Goal: Task Accomplishment & Management: Manage account settings

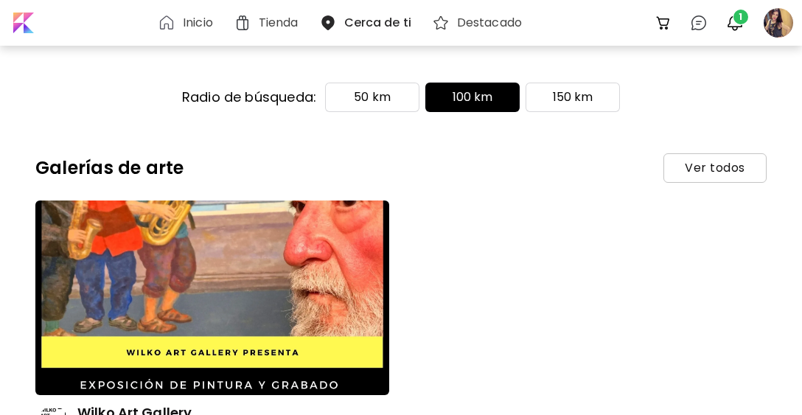
scroll to position [24401, 0]
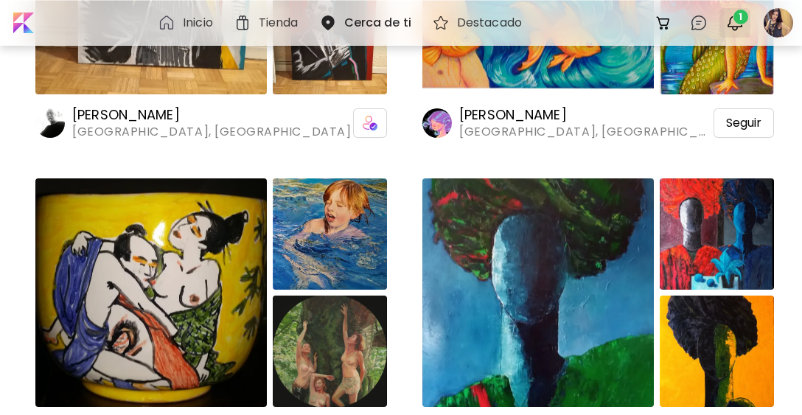
drag, startPoint x: 0, startPoint y: 0, endPoint x: 743, endPoint y: 15, distance: 743.2
click at [743, 15] on span "1" at bounding box center [741, 17] width 15 height 15
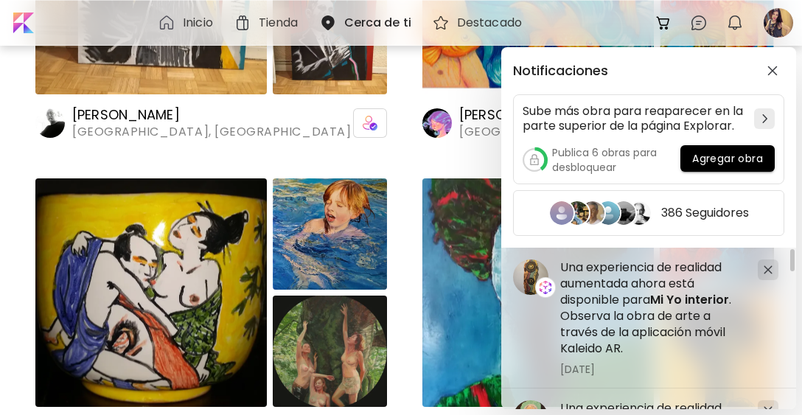
click at [776, 25] on div "Notificaciones Sube más obra para reaparecer en la parte superior de la página …" at bounding box center [401, 207] width 802 height 415
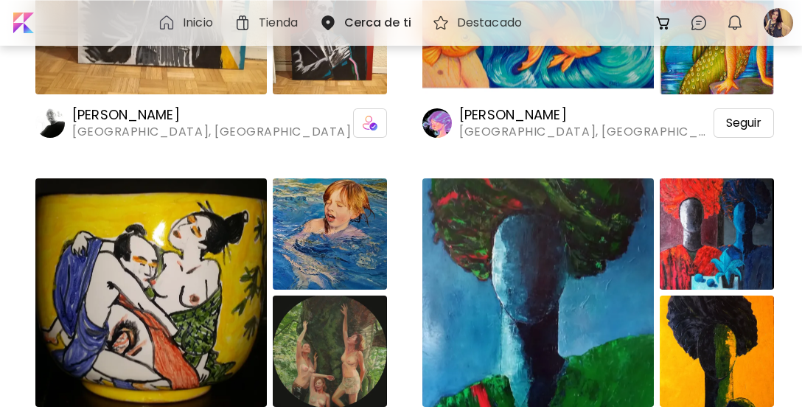
click at [776, 25] on div at bounding box center [778, 23] width 32 height 32
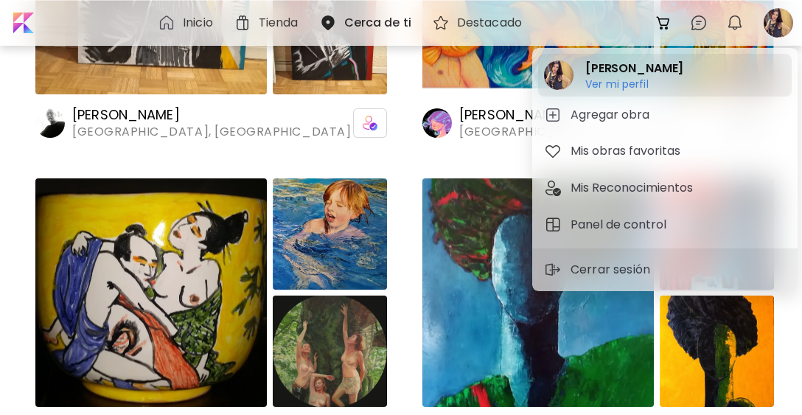
click at [557, 80] on image at bounding box center [558, 74] width 29 height 29
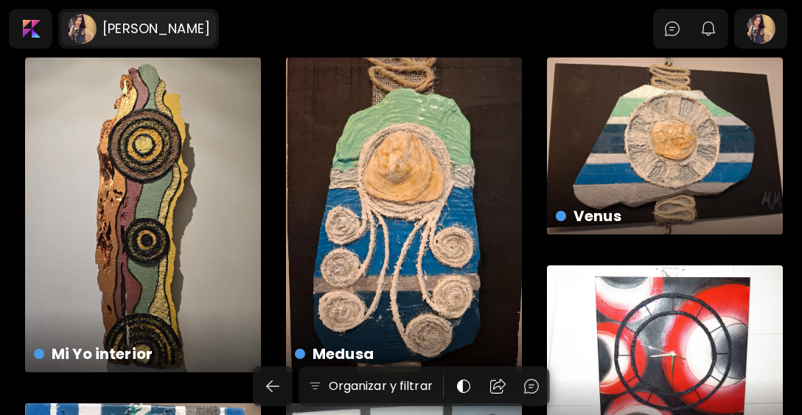
click at [181, 32] on h6 "[PERSON_NAME]" at bounding box center [156, 29] width 108 height 18
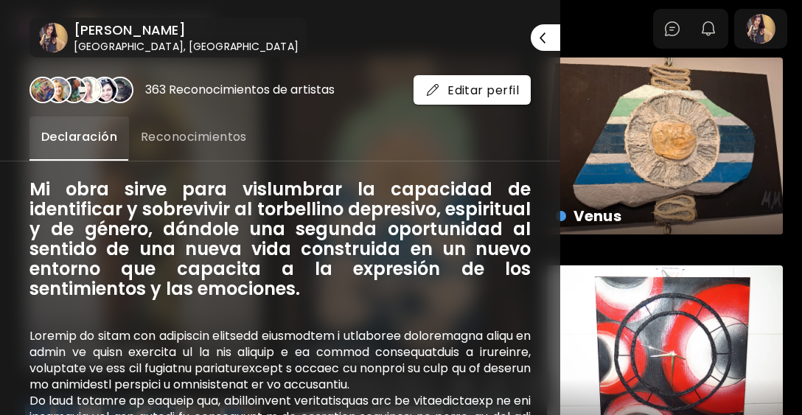
click at [196, 134] on span "Reconocimientos" at bounding box center [194, 137] width 106 height 18
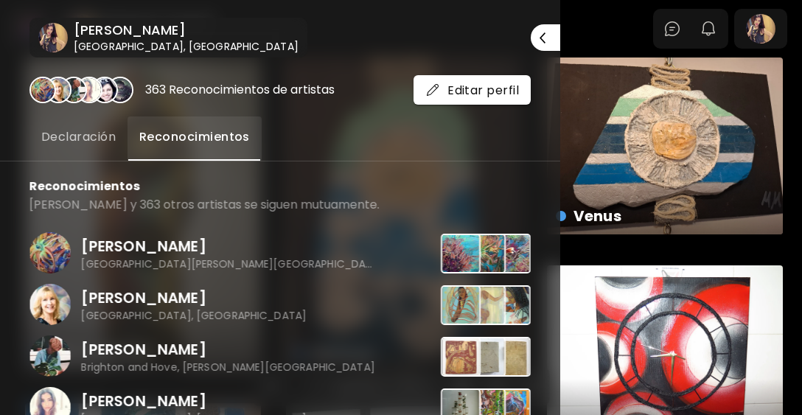
click at [84, 136] on span "Declaración" at bounding box center [78, 137] width 74 height 18
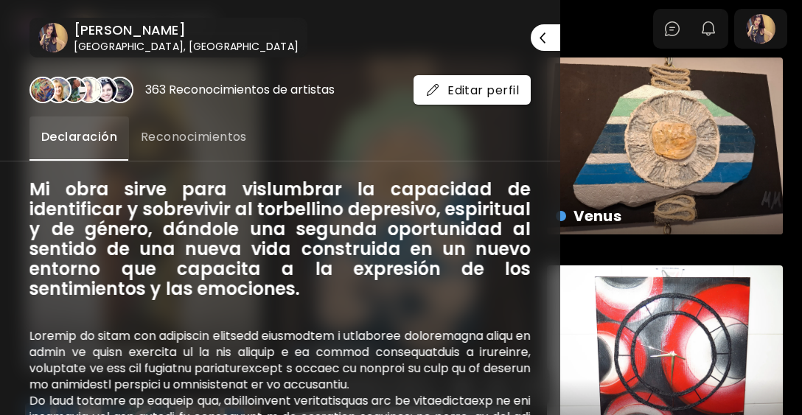
click at [136, 43] on h6 "[GEOGRAPHIC_DATA], [GEOGRAPHIC_DATA]" at bounding box center [186, 46] width 225 height 15
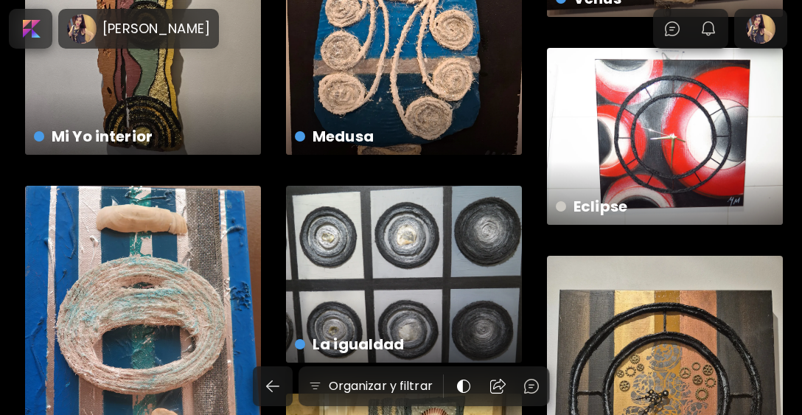
scroll to position [221, 0]
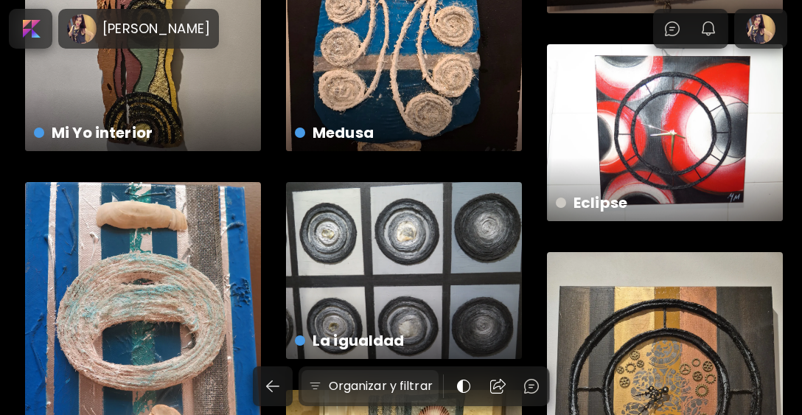
click at [362, 390] on h6 "Organizar y filtrar" at bounding box center [381, 386] width 104 height 18
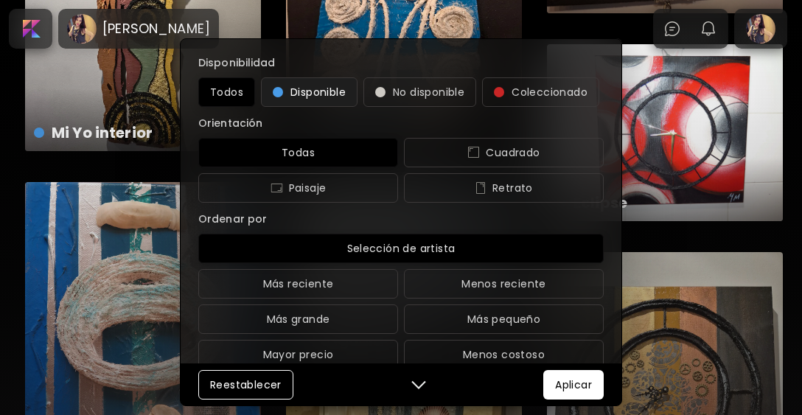
click at [324, 94] on span "Disponible" at bounding box center [309, 92] width 73 height 18
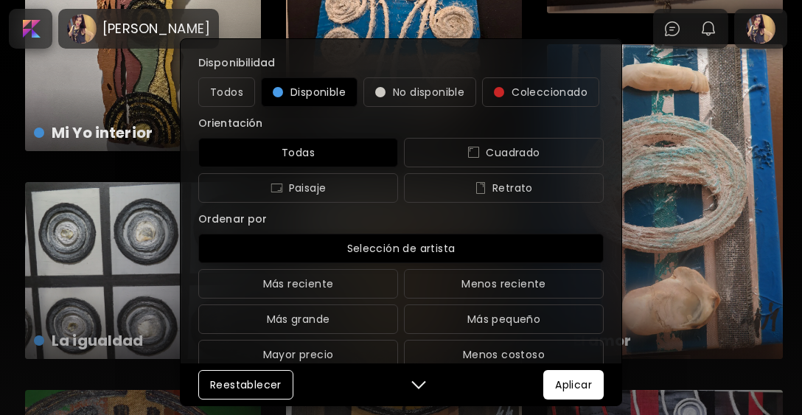
click at [575, 396] on button "Aplicar" at bounding box center [573, 384] width 60 height 29
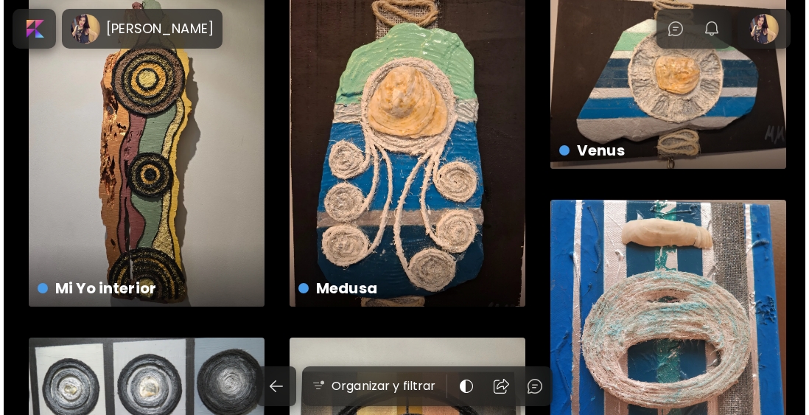
scroll to position [0, 0]
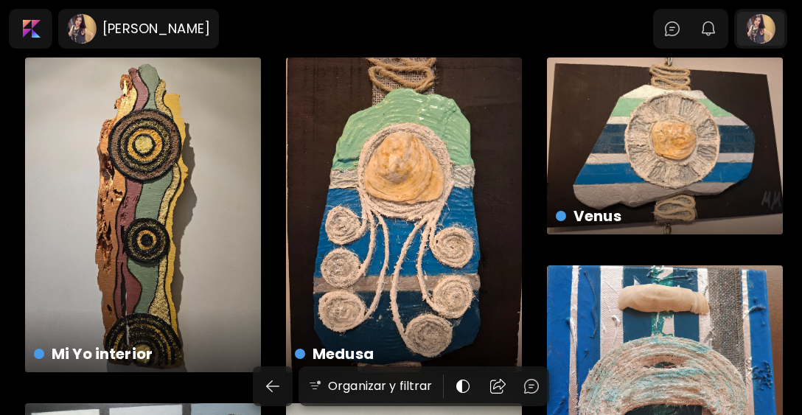
click at [776, 31] on div at bounding box center [760, 29] width 47 height 34
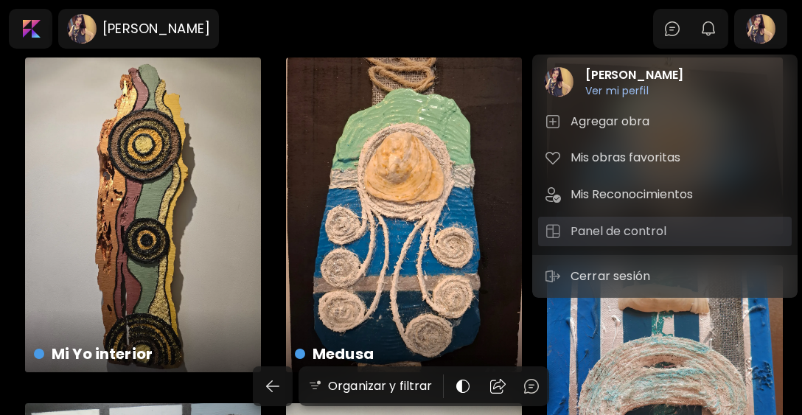
click at [602, 231] on h5 "Panel de control" at bounding box center [621, 232] width 100 height 18
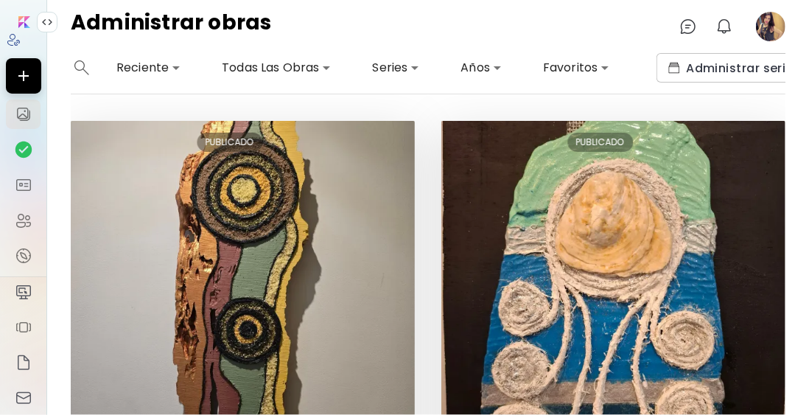
click at [311, 69] on body "**********" at bounding box center [404, 207] width 809 height 415
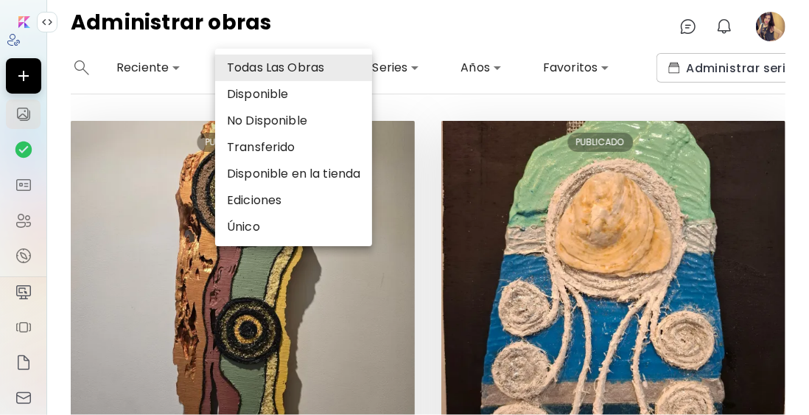
click at [296, 95] on li "Disponible" at bounding box center [293, 94] width 157 height 27
type input "*********"
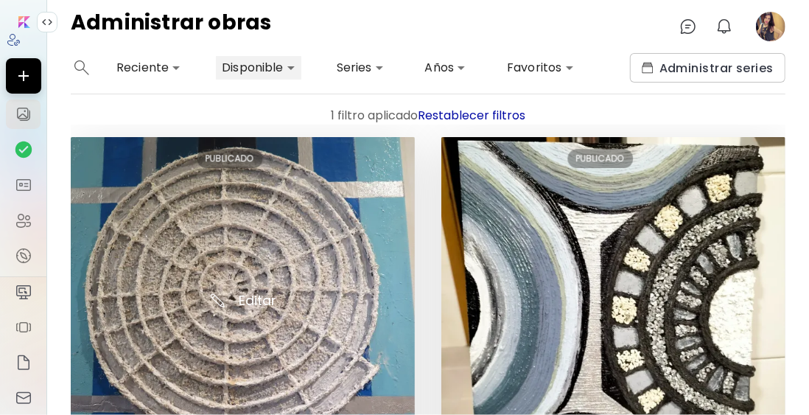
scroll to position [2358, 0]
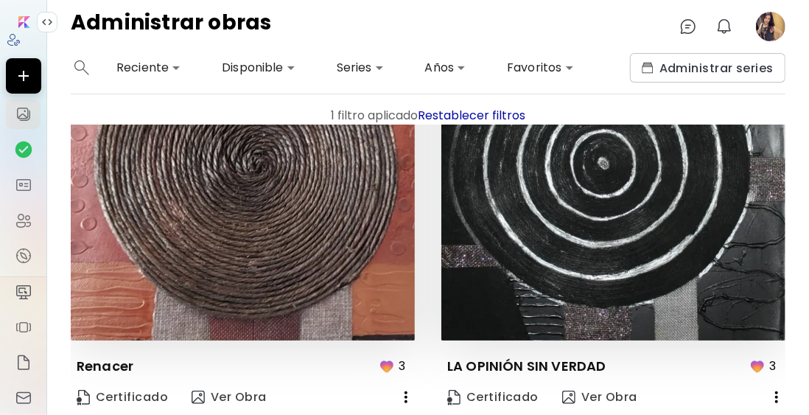
scroll to position [2393, 0]
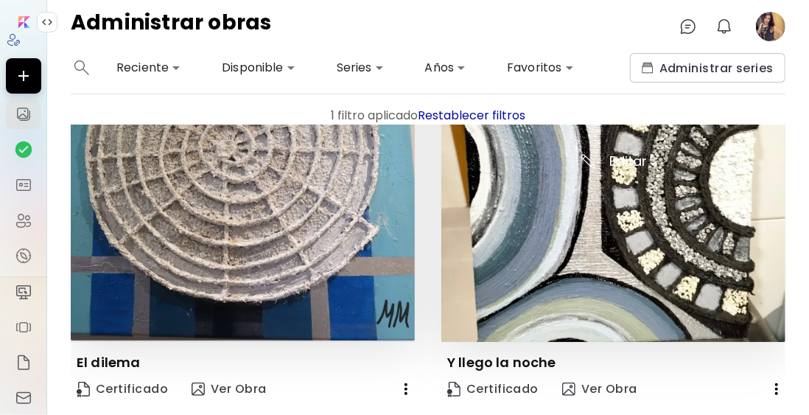
scroll to position [2358, 0]
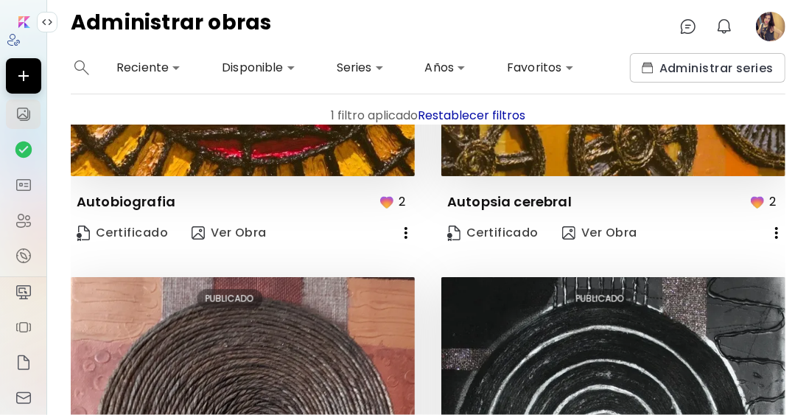
scroll to position [2098, 0]
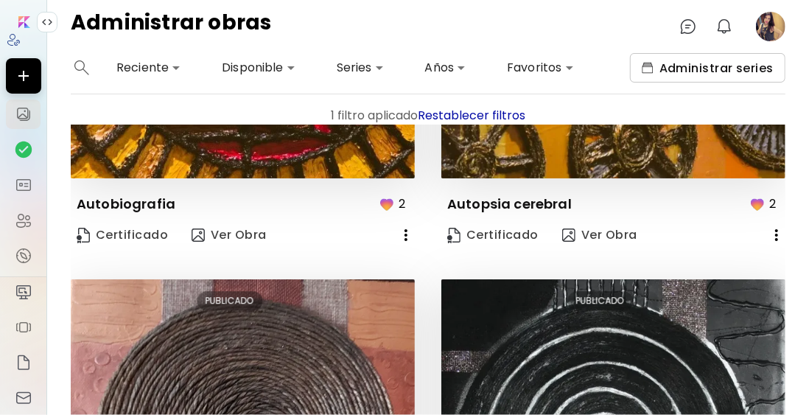
click at [663, 71] on span "Administrar series" at bounding box center [708, 67] width 132 height 15
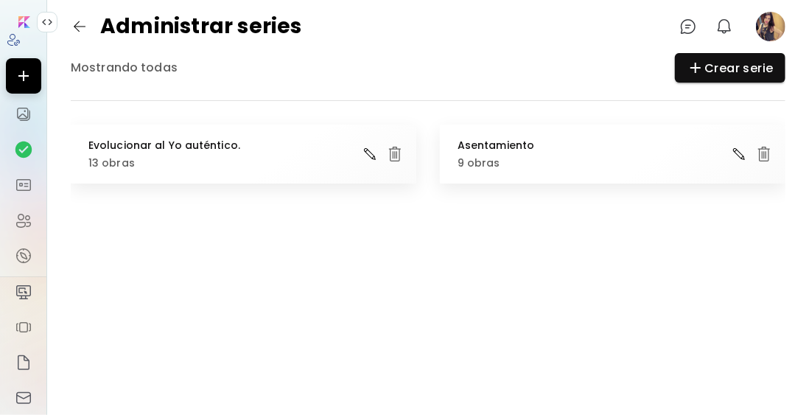
click at [177, 144] on h6 "Evolucionar al Yo auténtico." at bounding box center [164, 145] width 152 height 12
click at [125, 162] on h6 "13 obras" at bounding box center [164, 163] width 152 height 12
click at [367, 152] on img at bounding box center [370, 154] width 18 height 18
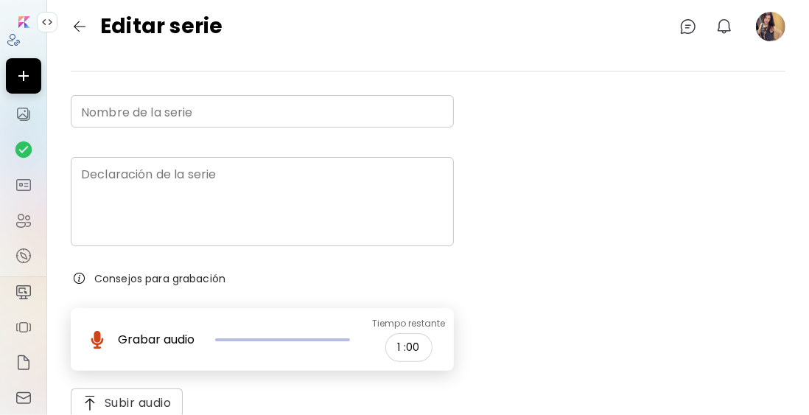
type input "**********"
type textarea "**********"
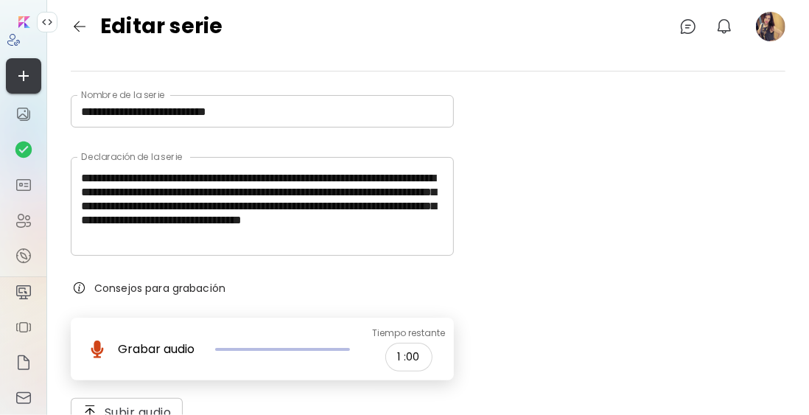
click at [16, 77] on icon "button" at bounding box center [24, 76] width 18 height 18
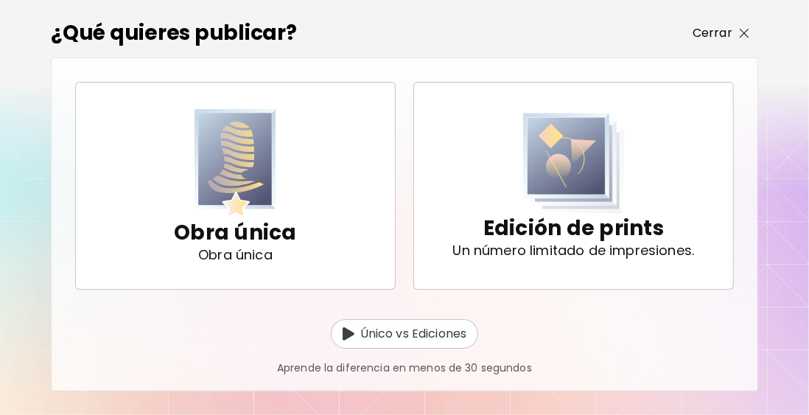
click at [709, 37] on p "Cerrar" at bounding box center [713, 33] width 40 height 18
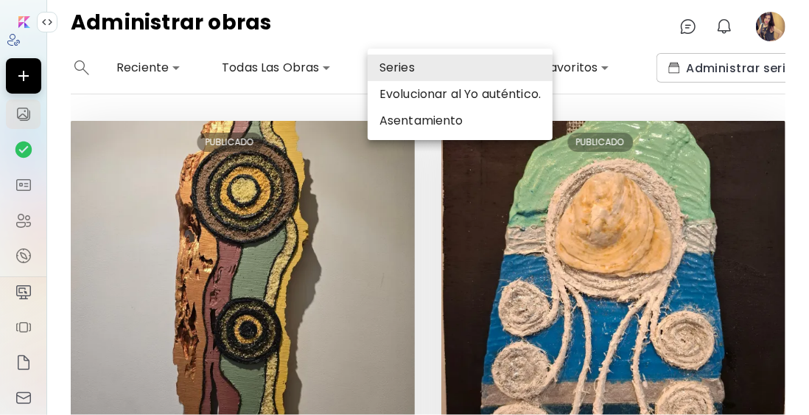
click at [411, 74] on body "**********" at bounding box center [404, 207] width 809 height 415
click at [424, 123] on li "Asentamiento" at bounding box center [460, 121] width 185 height 27
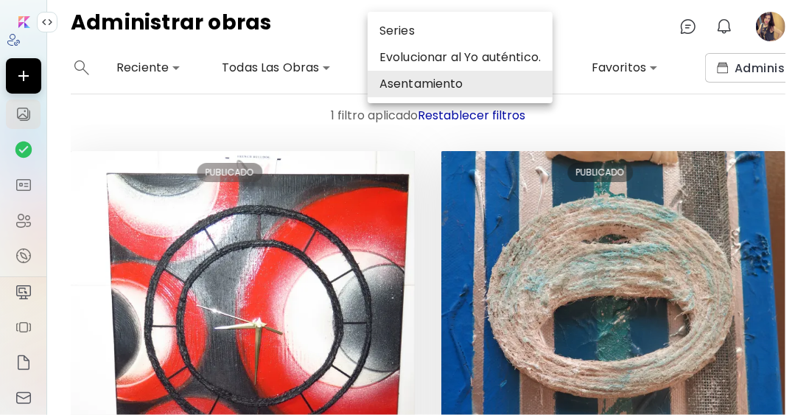
click at [633, 110] on div at bounding box center [404, 207] width 809 height 415
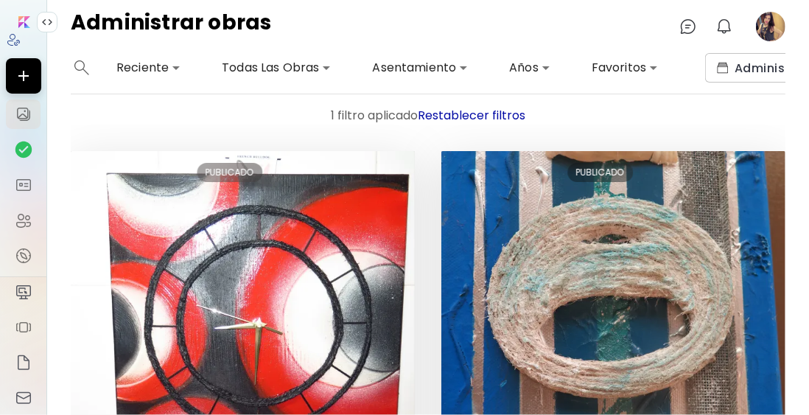
click at [464, 67] on body "**********" at bounding box center [404, 207] width 809 height 415
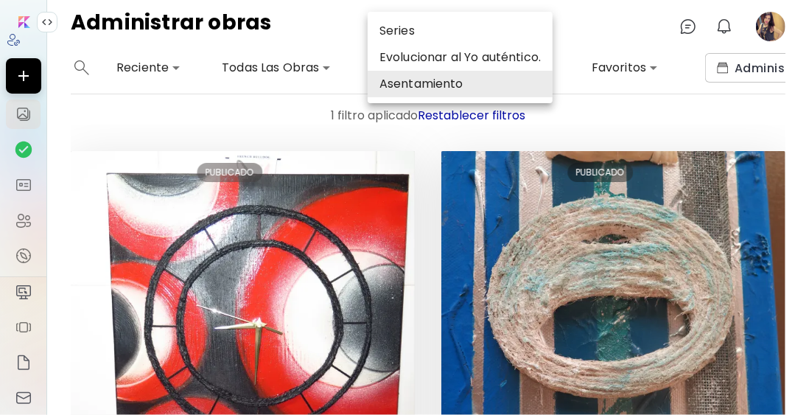
click at [445, 60] on li "Evolucionar al Yo auténtico." at bounding box center [460, 57] width 185 height 27
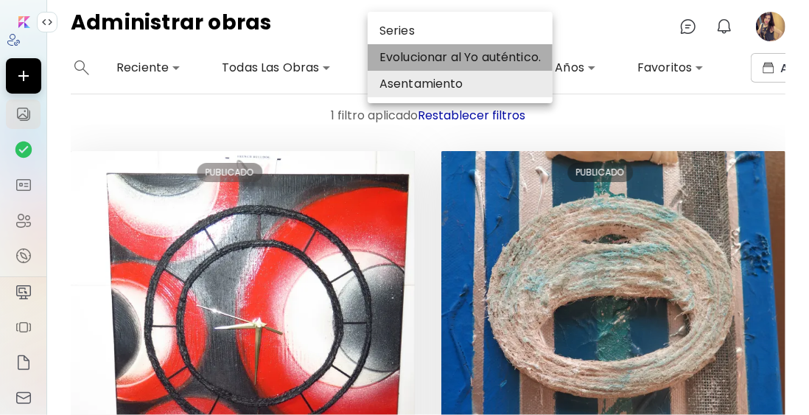
click at [461, 54] on li "Evolucionar al Yo auténtico." at bounding box center [460, 57] width 185 height 27
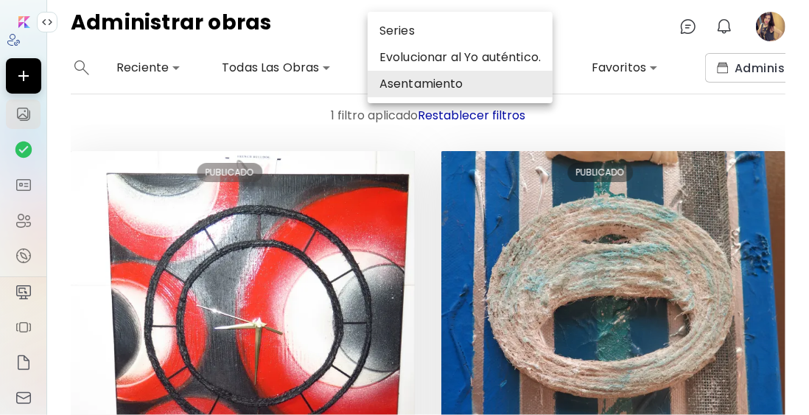
click at [428, 88] on li "Asentamiento" at bounding box center [460, 84] width 185 height 27
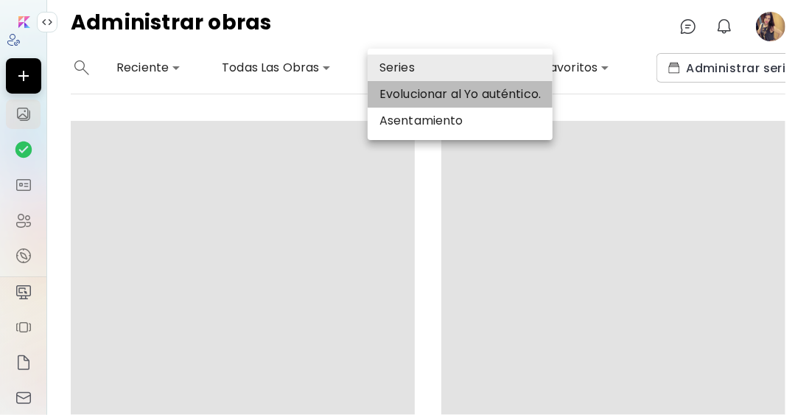
click at [428, 89] on li "Evolucionar al Yo auténtico." at bounding box center [460, 94] width 185 height 27
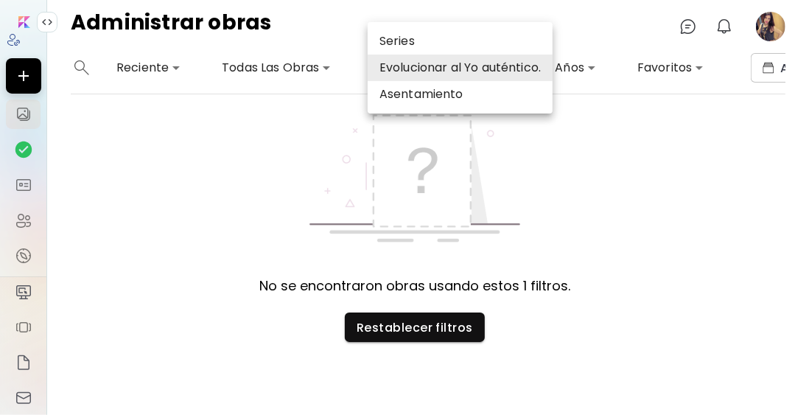
click at [455, 62] on li "Evolucionar al Yo auténtico." at bounding box center [460, 68] width 185 height 27
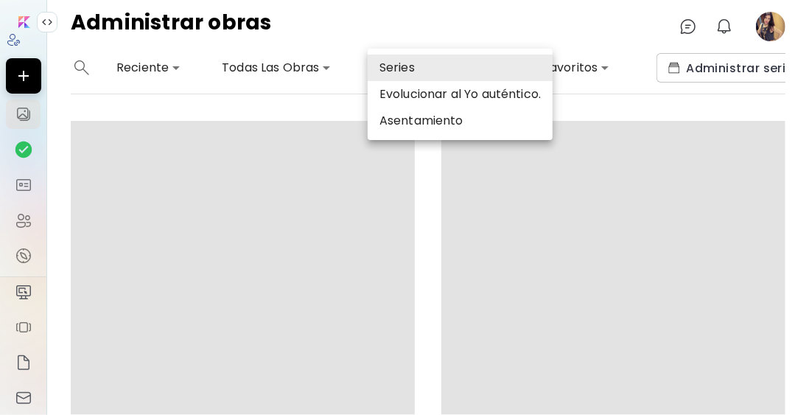
click at [437, 91] on li "Evolucionar al Yo auténtico." at bounding box center [460, 94] width 185 height 27
type input "*****"
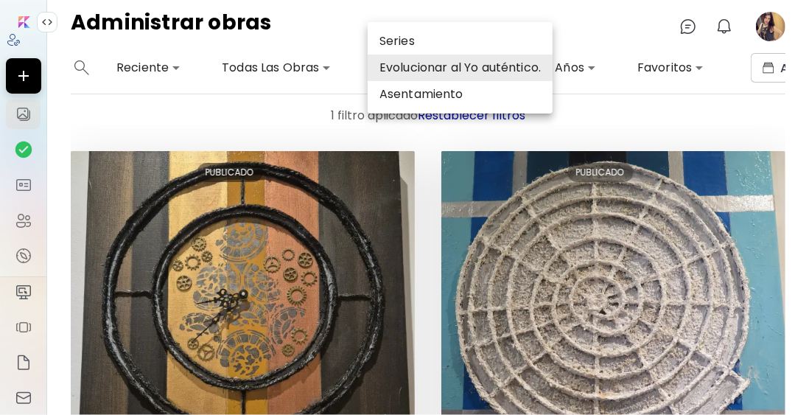
click at [422, 158] on div at bounding box center [404, 207] width 809 height 415
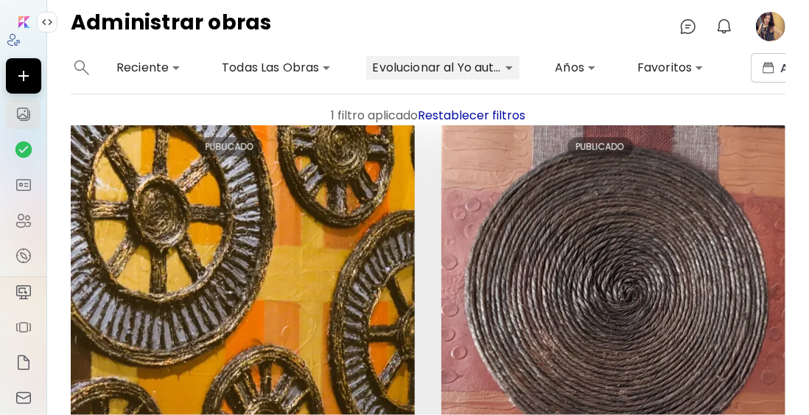
scroll to position [2384, 0]
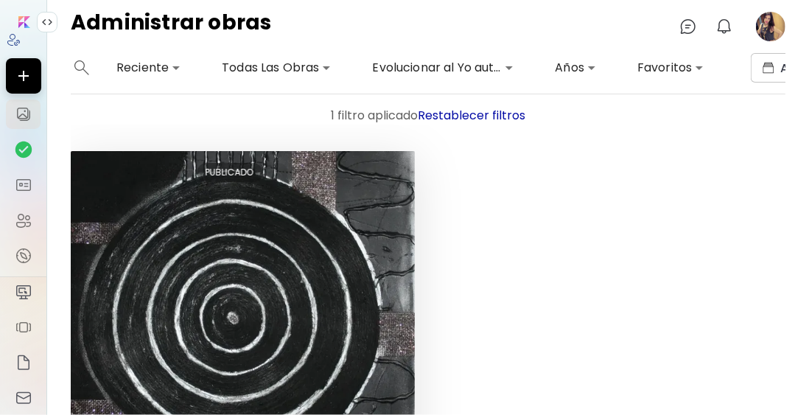
scroll to position [181, 0]
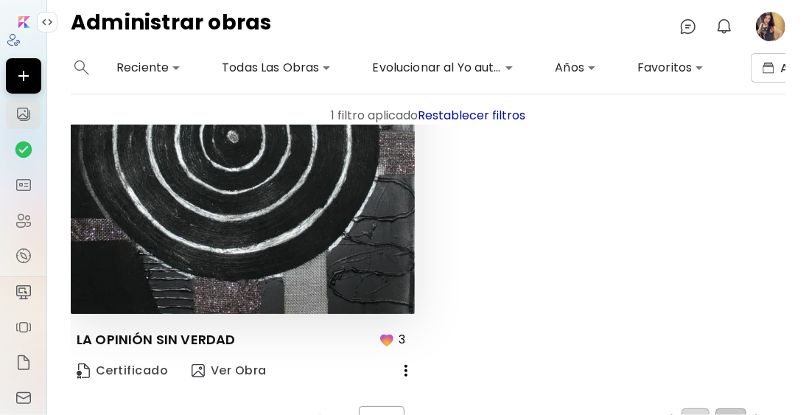
click at [694, 414] on span "1" at bounding box center [696, 420] width 4 height 13
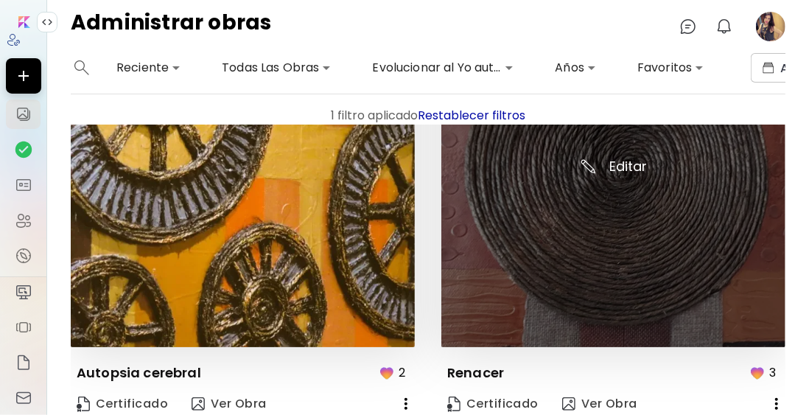
scroll to position [2384, 0]
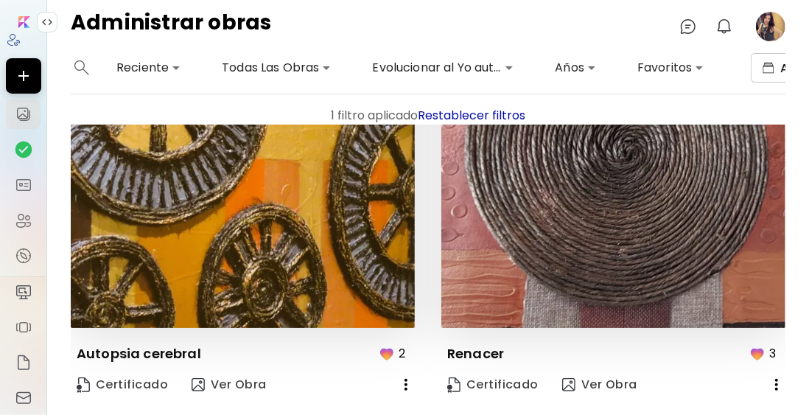
click at [773, 66] on img "button" at bounding box center [769, 68] width 12 height 12
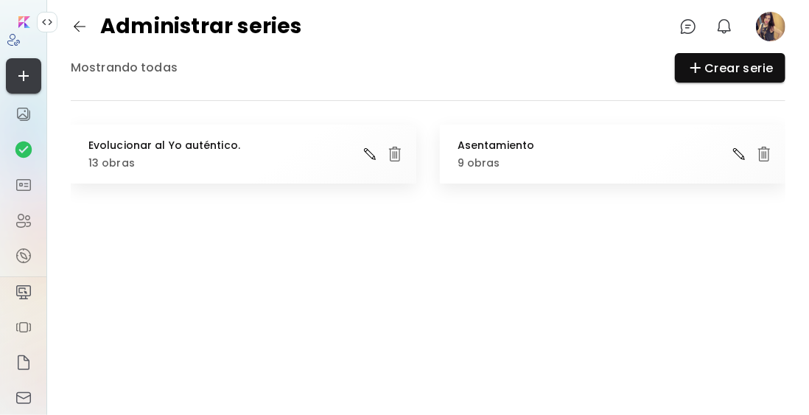
click at [21, 74] on icon "button" at bounding box center [24, 76] width 18 height 18
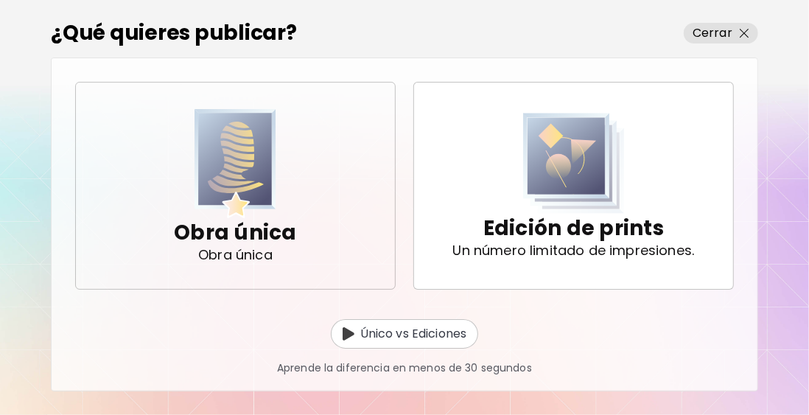
click at [237, 156] on img "button" at bounding box center [236, 164] width 83 height 110
